Goal: Task Accomplishment & Management: Manage account settings

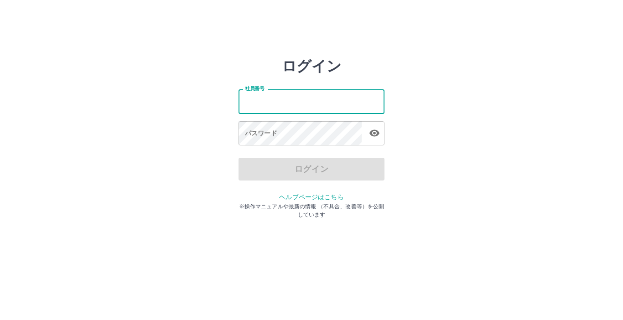
click at [292, 102] on input "社員番号" at bounding box center [311, 101] width 146 height 24
type input "*******"
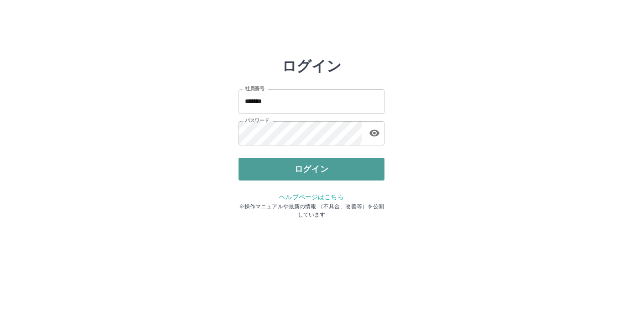
click at [299, 163] on button "ログイン" at bounding box center [311, 169] width 146 height 23
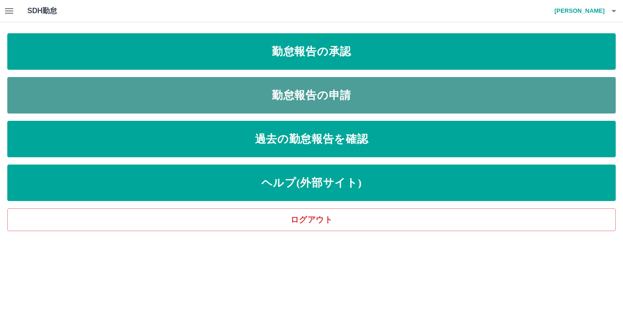
drag, startPoint x: 305, startPoint y: 103, endPoint x: 290, endPoint y: 108, distance: 16.4
click at [290, 108] on link "勤怠報告の申請" at bounding box center [311, 95] width 608 height 36
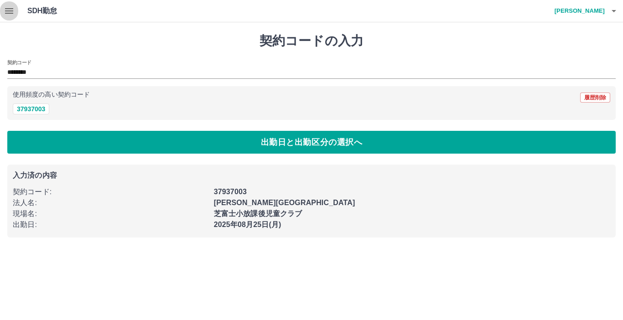
click at [7, 8] on icon "button" at bounding box center [9, 10] width 8 height 5
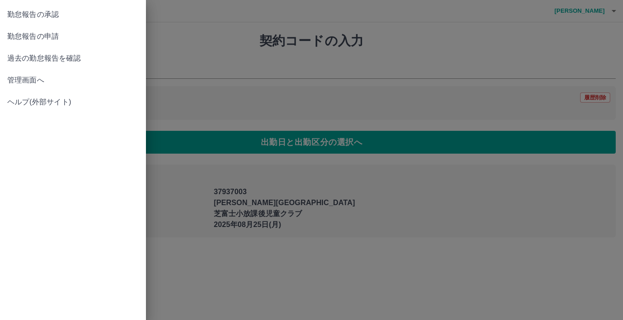
click at [42, 15] on span "勤怠報告の承認" at bounding box center [72, 14] width 131 height 11
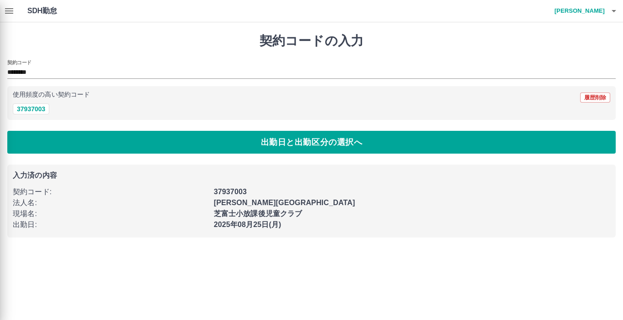
click at [42, 15] on div "勤怠報告の承認 勤怠報告の申請 過去の勤怠報告を確認 管理画面へ ヘルプ(外部サイト)" at bounding box center [311, 160] width 623 height 320
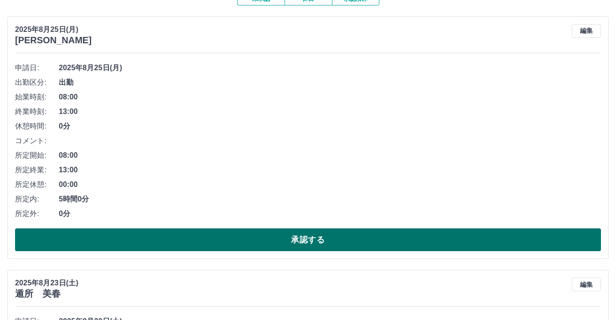
scroll to position [137, 0]
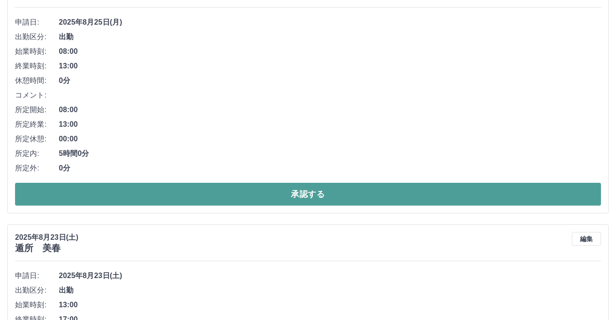
click at [183, 195] on button "承認する" at bounding box center [308, 194] width 586 height 23
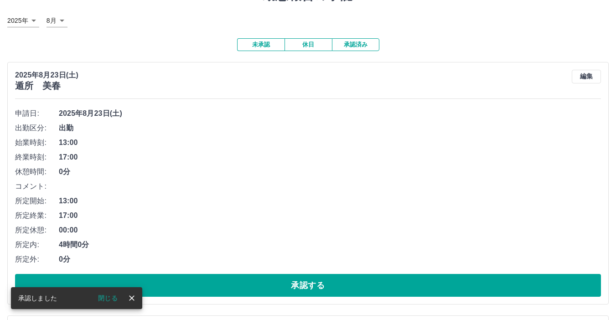
scroll to position [91, 0]
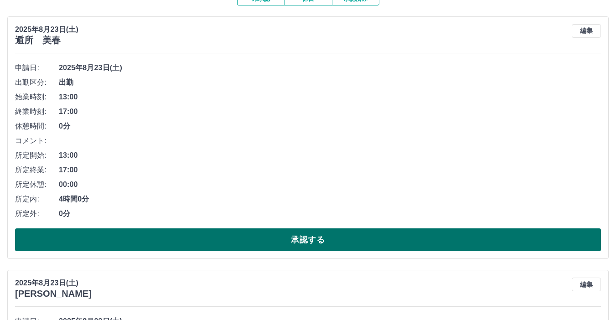
click at [133, 238] on button "承認する" at bounding box center [308, 239] width 586 height 23
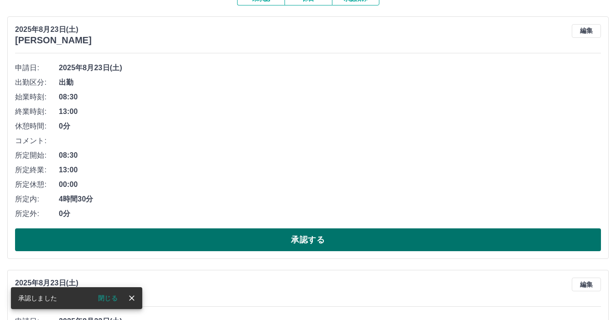
click at [122, 238] on button "承認する" at bounding box center [308, 239] width 586 height 23
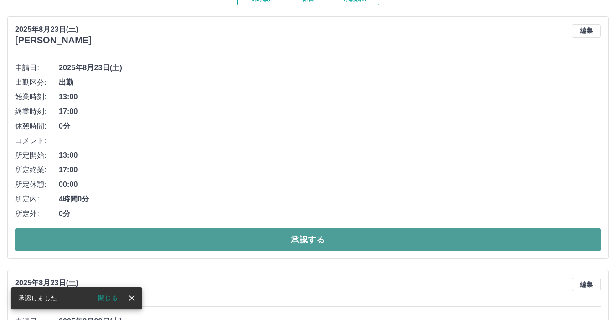
click at [117, 242] on button "承認する" at bounding box center [308, 239] width 586 height 23
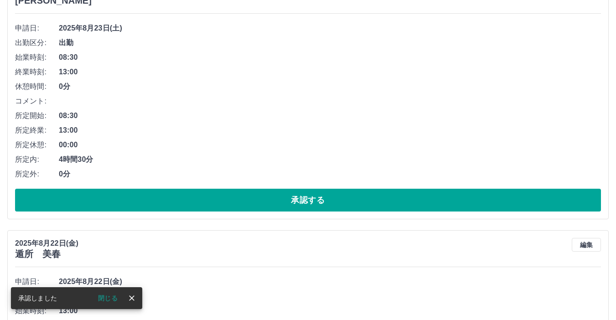
scroll to position [137, 0]
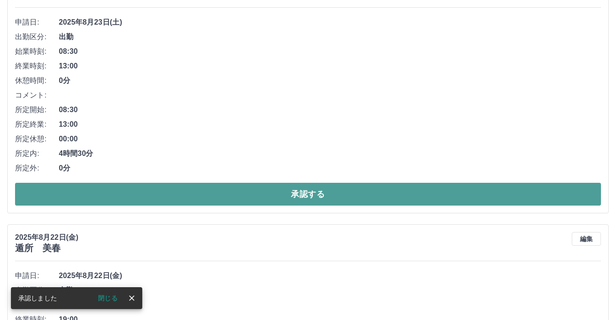
click at [112, 197] on button "承認する" at bounding box center [308, 194] width 586 height 23
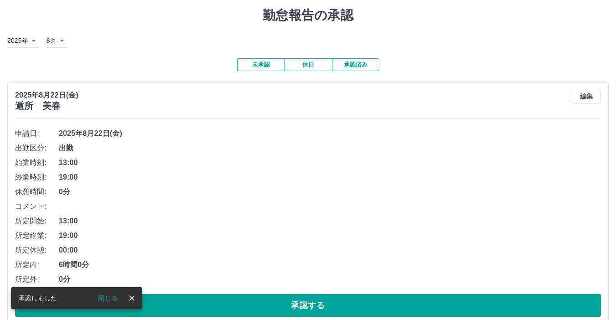
scroll to position [46, 0]
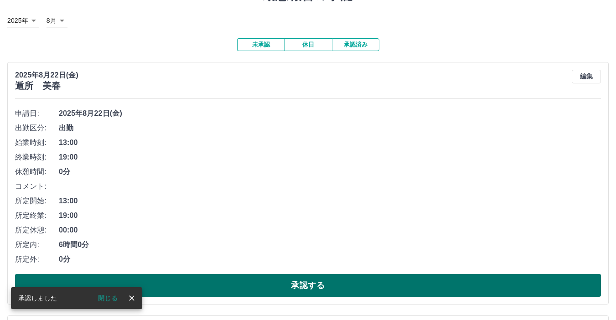
click at [184, 279] on button "承認する" at bounding box center [308, 285] width 586 height 23
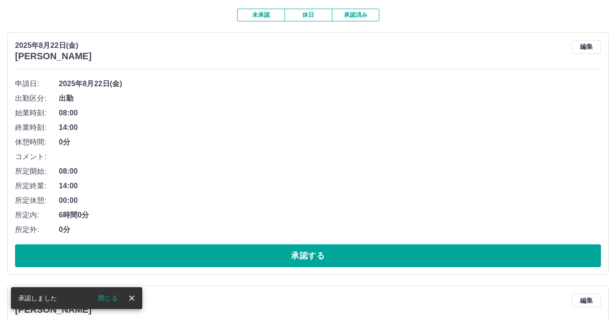
scroll to position [91, 0]
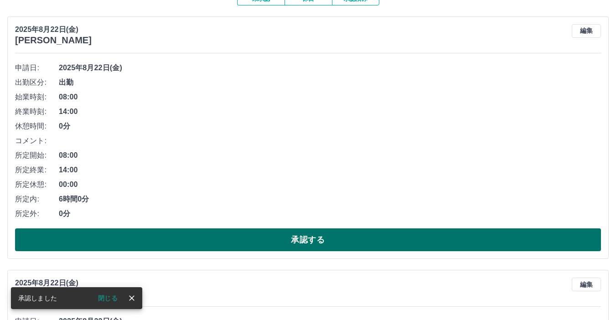
click at [184, 241] on button "承認する" at bounding box center [308, 239] width 586 height 23
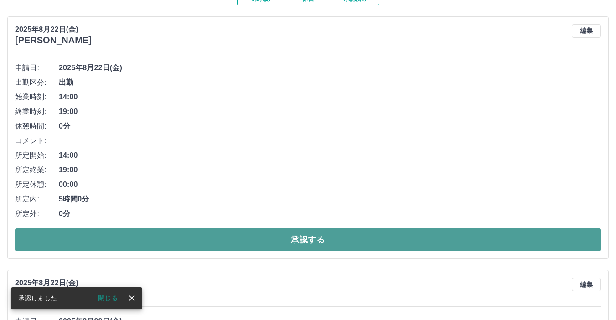
click at [193, 245] on button "承認する" at bounding box center [308, 239] width 586 height 23
click at [148, 235] on button "承認する" at bounding box center [308, 239] width 586 height 23
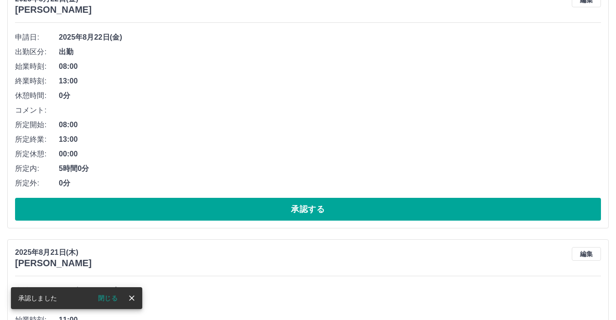
scroll to position [137, 0]
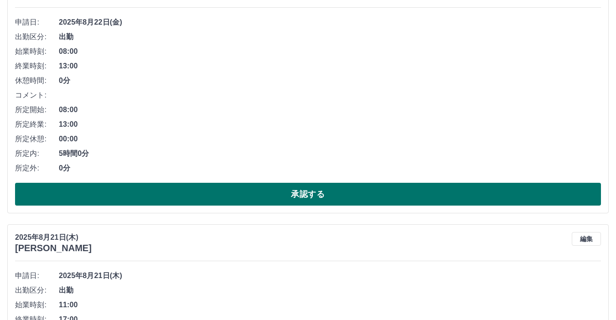
click at [155, 193] on button "承認する" at bounding box center [308, 194] width 586 height 23
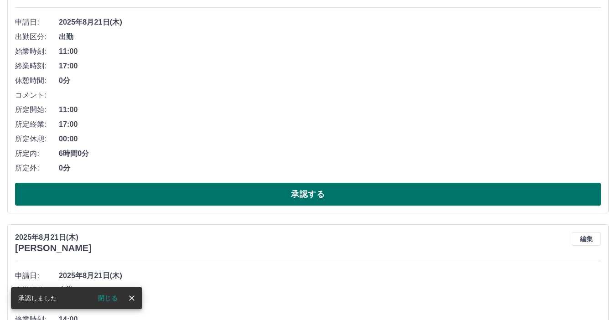
click at [149, 186] on button "承認する" at bounding box center [308, 194] width 586 height 23
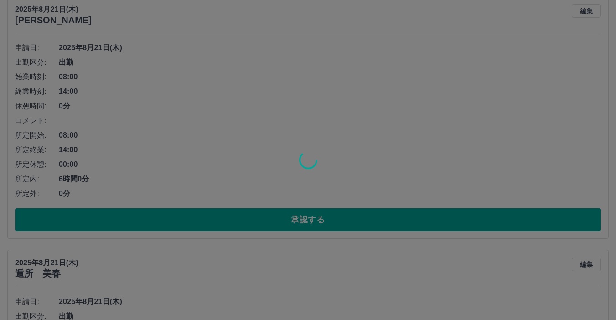
scroll to position [111, 0]
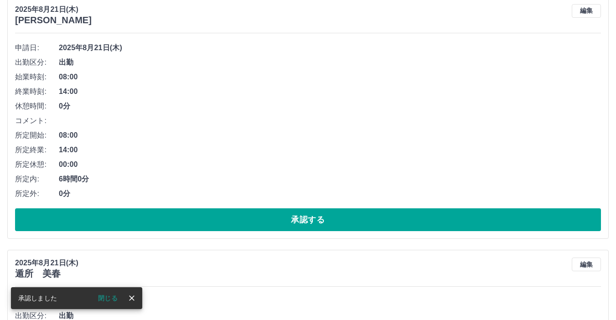
click at [189, 221] on button "承認する" at bounding box center [308, 219] width 586 height 23
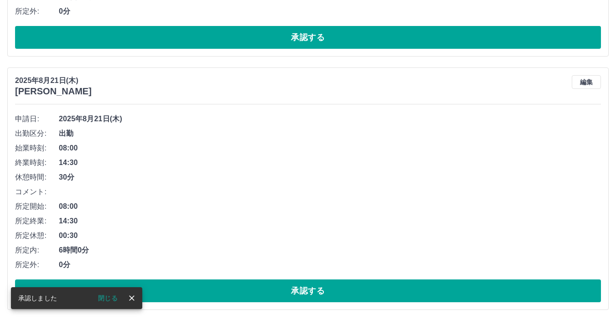
scroll to position [40, 0]
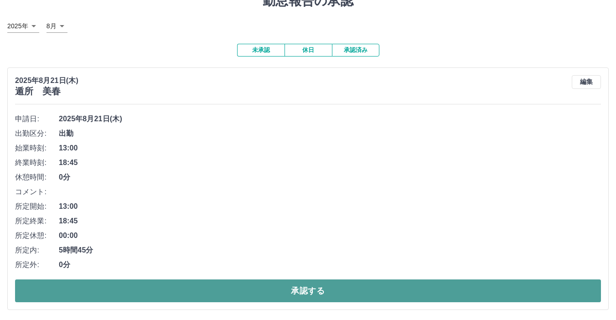
click at [190, 288] on button "承認する" at bounding box center [308, 290] width 586 height 23
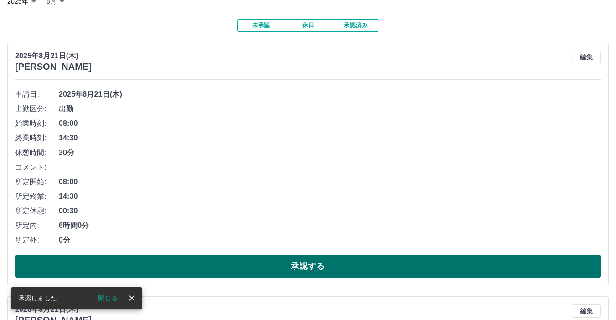
scroll to position [86, 0]
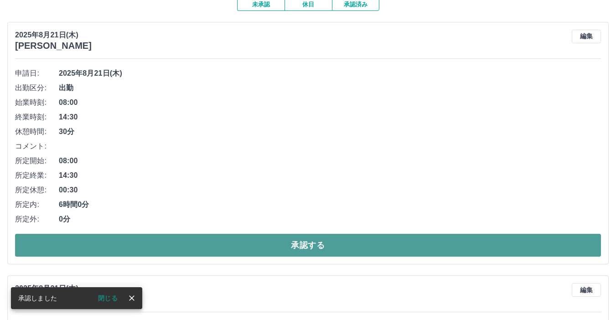
click at [205, 246] on button "承認する" at bounding box center [308, 245] width 586 height 23
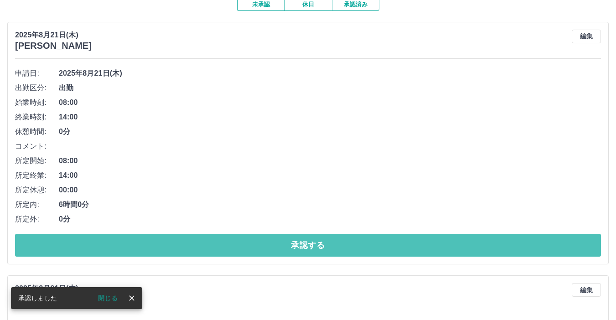
click at [205, 246] on button "承認する" at bounding box center [308, 245] width 586 height 23
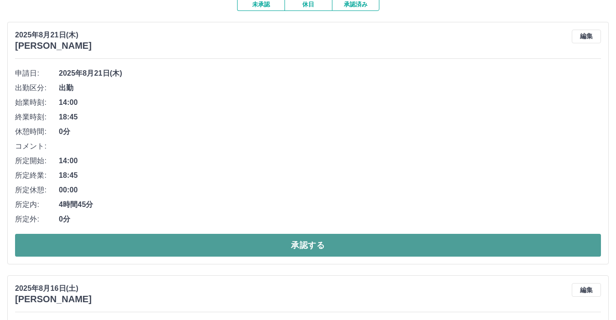
click at [173, 248] on button "承認する" at bounding box center [308, 245] width 586 height 23
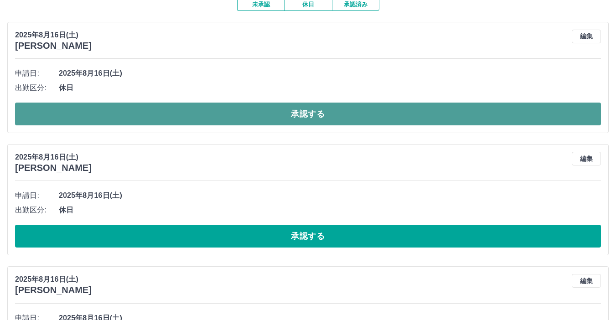
click at [118, 119] on button "承認する" at bounding box center [308, 114] width 586 height 23
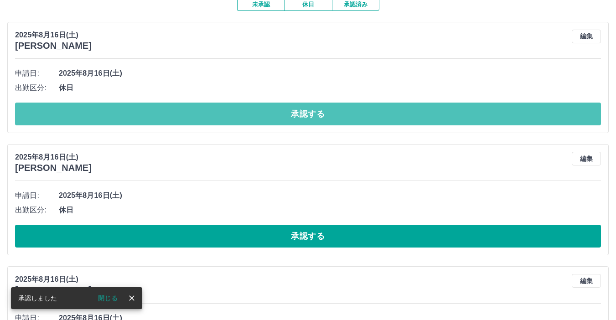
click at [118, 120] on button "承認する" at bounding box center [308, 114] width 586 height 23
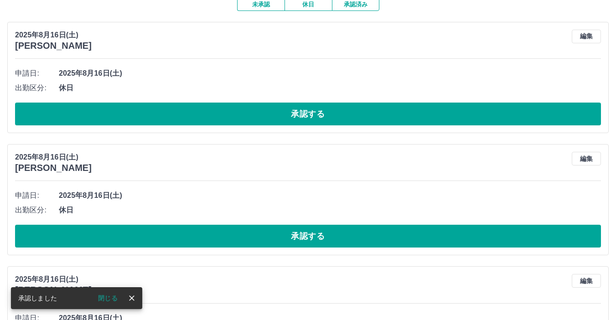
click at [107, 128] on div "[DATE] [PERSON_NAME] 編集 申請日: [DATE] 出勤区分: 休日 承認する" at bounding box center [307, 77] width 601 height 111
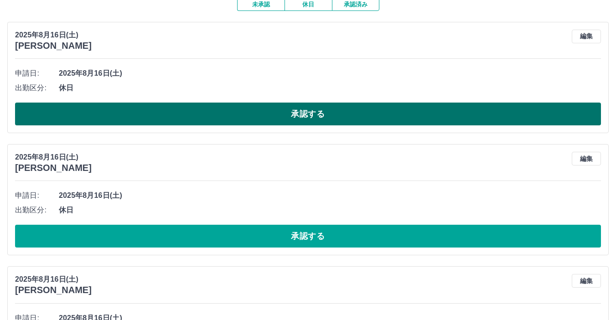
click at [106, 119] on button "承認する" at bounding box center [308, 114] width 586 height 23
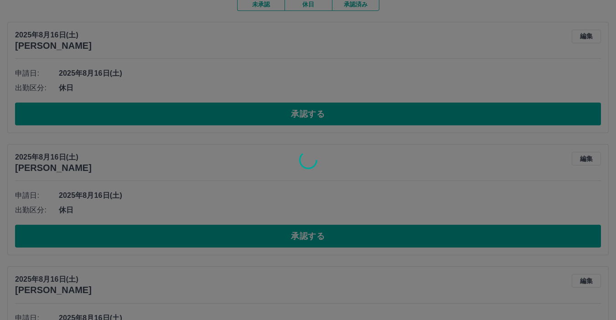
click at [101, 118] on div at bounding box center [308, 160] width 616 height 320
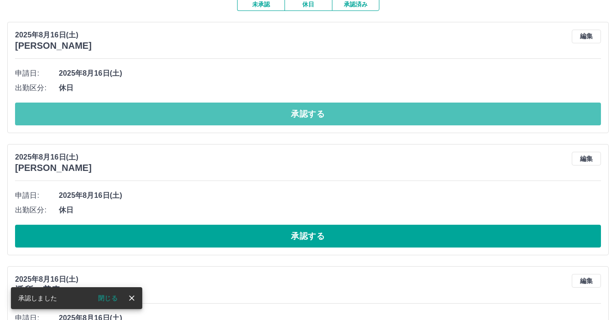
click at [101, 118] on button "承認する" at bounding box center [308, 114] width 586 height 23
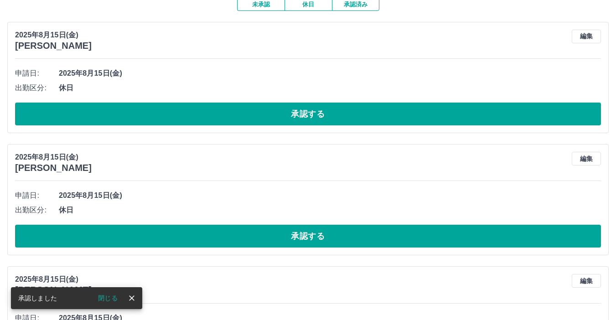
click at [101, 118] on button "承認する" at bounding box center [308, 114] width 586 height 23
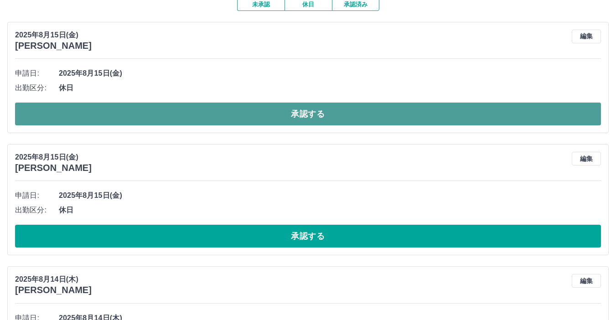
click at [91, 112] on button "承認する" at bounding box center [308, 114] width 586 height 23
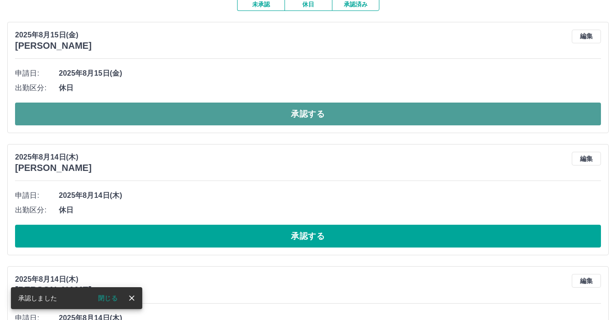
click at [87, 114] on button "承認する" at bounding box center [308, 114] width 586 height 23
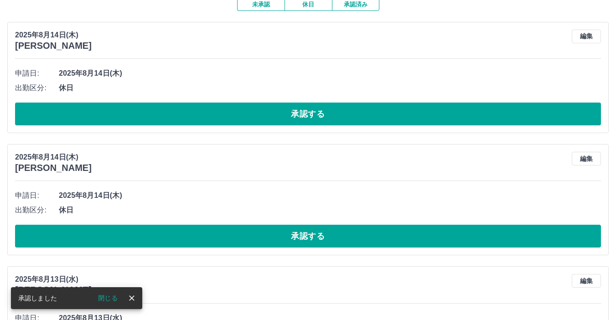
click at [77, 133] on div "[DATE] [PERSON_NAME] 編集 申請日: [DATE] 出勤区分: 休日 承認する" at bounding box center [307, 77] width 601 height 111
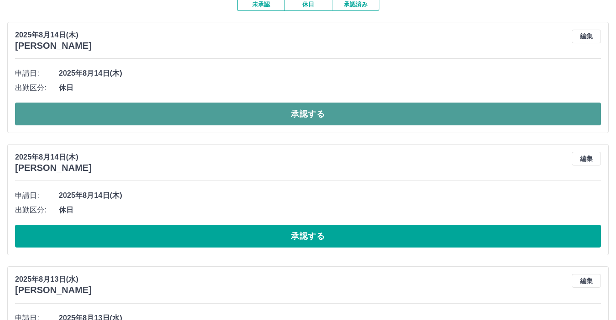
click at [77, 115] on button "承認する" at bounding box center [308, 114] width 586 height 23
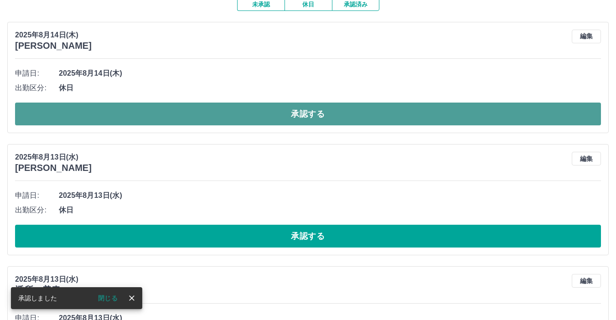
click at [76, 124] on button "承認する" at bounding box center [308, 114] width 586 height 23
click at [77, 121] on button "承認する" at bounding box center [308, 114] width 586 height 23
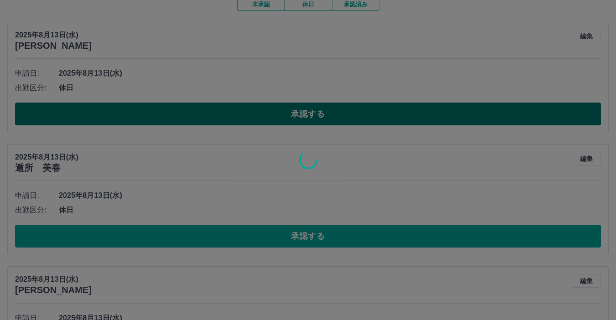
scroll to position [33, 0]
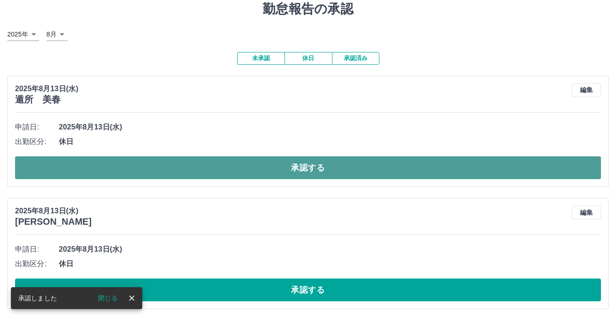
click at [91, 167] on button "承認する" at bounding box center [308, 167] width 586 height 23
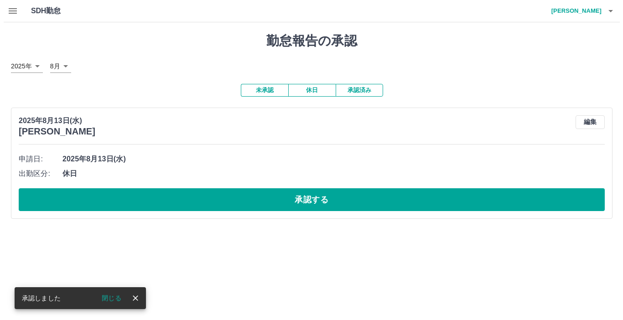
scroll to position [0, 0]
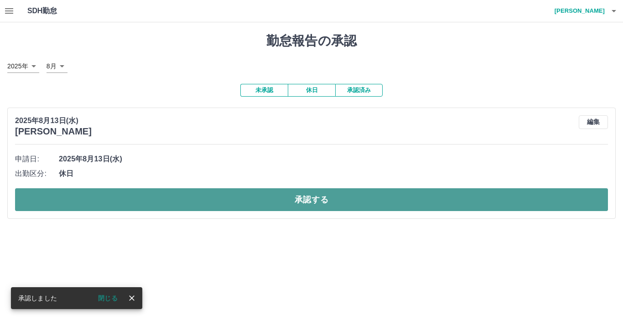
click at [102, 195] on button "承認する" at bounding box center [311, 199] width 593 height 23
